Goal: Book appointment/travel/reservation

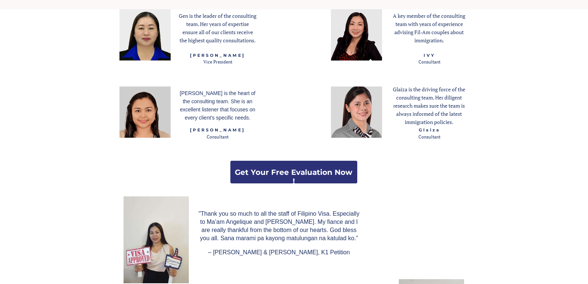
scroll to position [1014, 0]
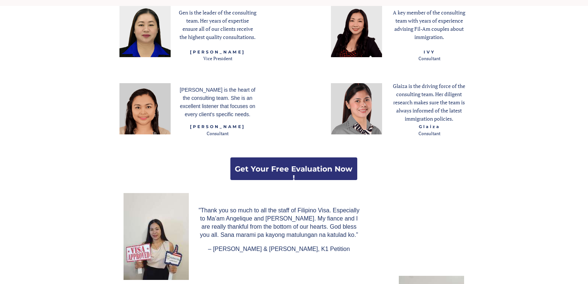
click at [320, 167] on strong "Get Your Free Evaluation Now !" at bounding box center [294, 173] width 118 height 18
click at [290, 170] on strong "Get Your Free Evaluation Now !" at bounding box center [294, 173] width 118 height 18
click at [280, 165] on strong "Get Your Free Evaluation Now !" at bounding box center [294, 173] width 118 height 18
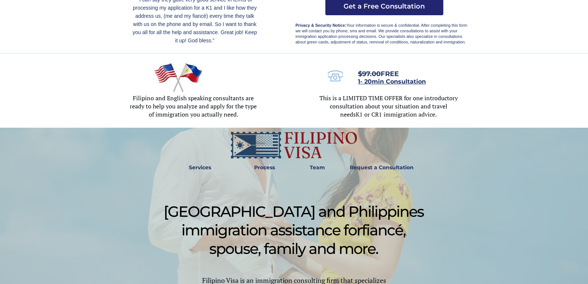
scroll to position [198, 0]
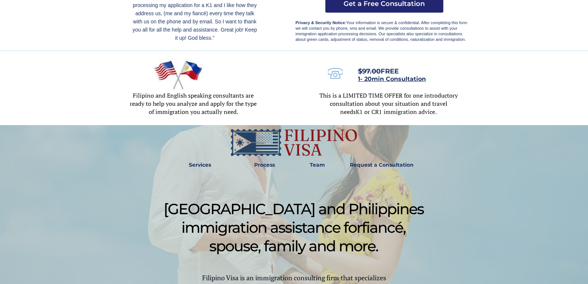
click at [367, 162] on strong "Request a Consultation" at bounding box center [382, 164] width 64 height 7
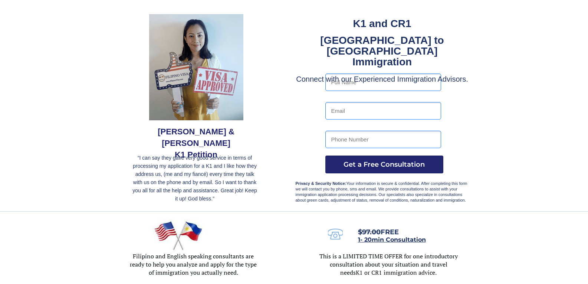
scroll to position [124, 0]
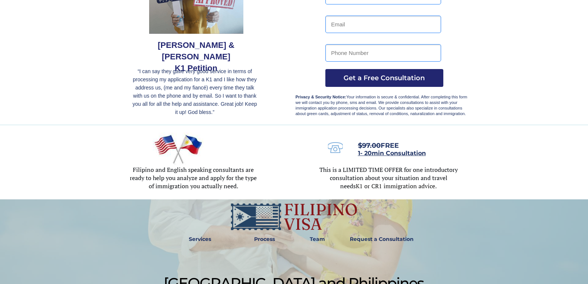
click at [391, 155] on span "1- 20min Consultation" at bounding box center [392, 152] width 68 height 7
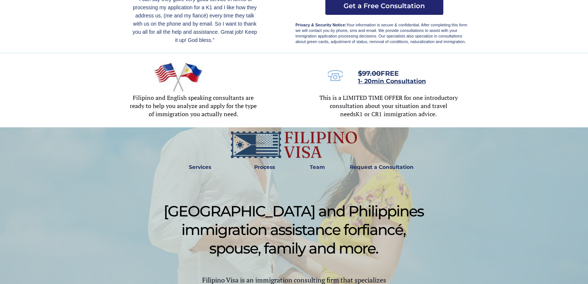
scroll to position [198, 0]
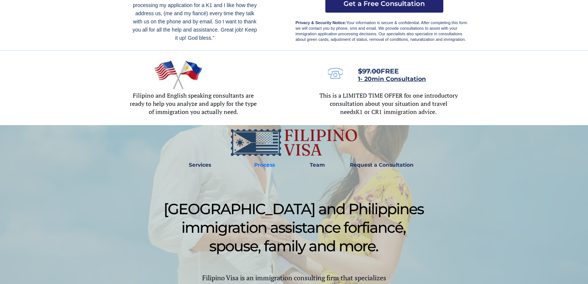
click at [259, 164] on strong "Process" at bounding box center [264, 164] width 21 height 7
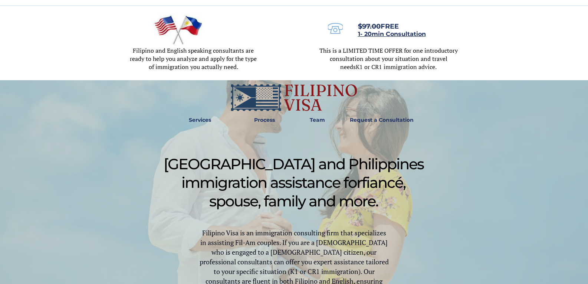
scroll to position [194, 0]
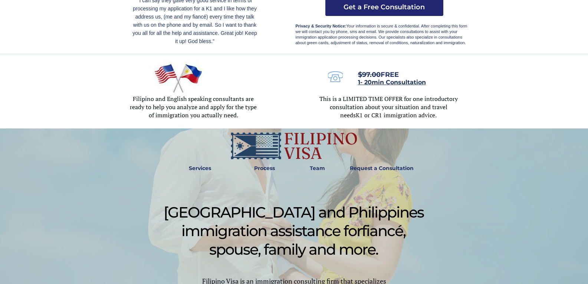
click at [269, 165] on strong "Process" at bounding box center [264, 168] width 21 height 7
